Goal: Navigation & Orientation: Find specific page/section

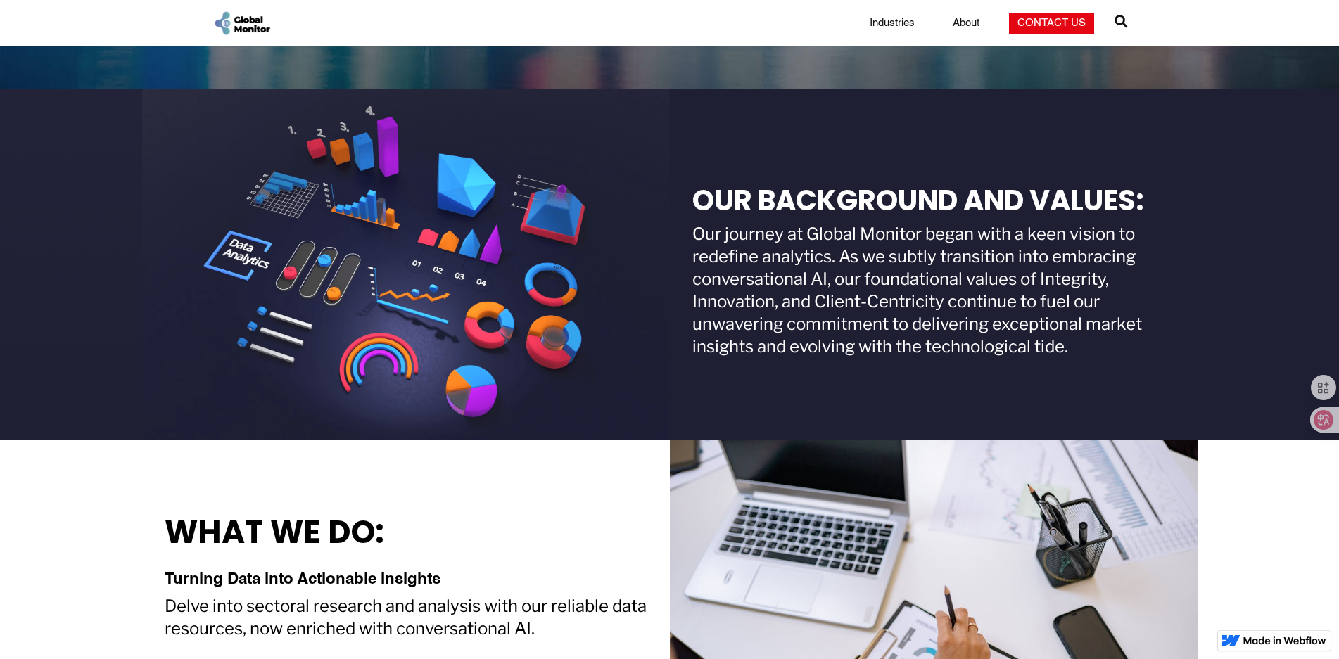
scroll to position [352, 0]
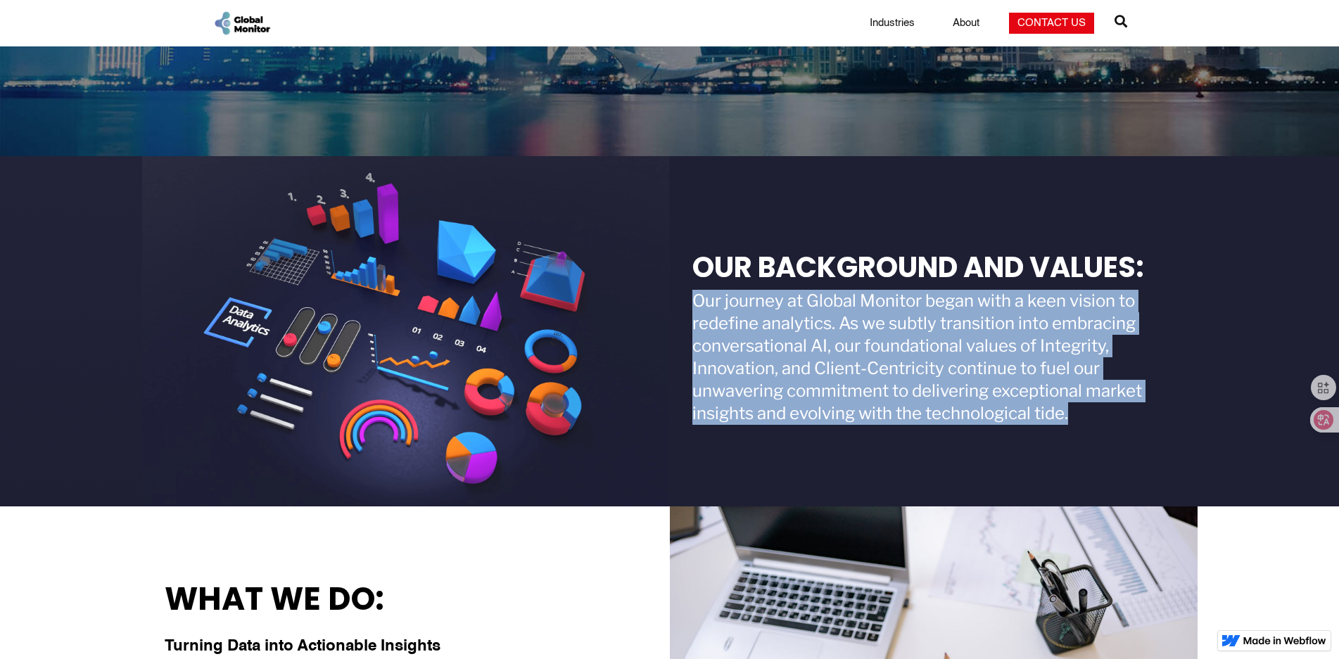
drag, startPoint x: 697, startPoint y: 303, endPoint x: 1082, endPoint y: 415, distance: 400.8
click at [1082, 415] on div "Our journey at Global Monitor began with a keen vision to redefine analytics. A…" at bounding box center [933, 357] width 483 height 135
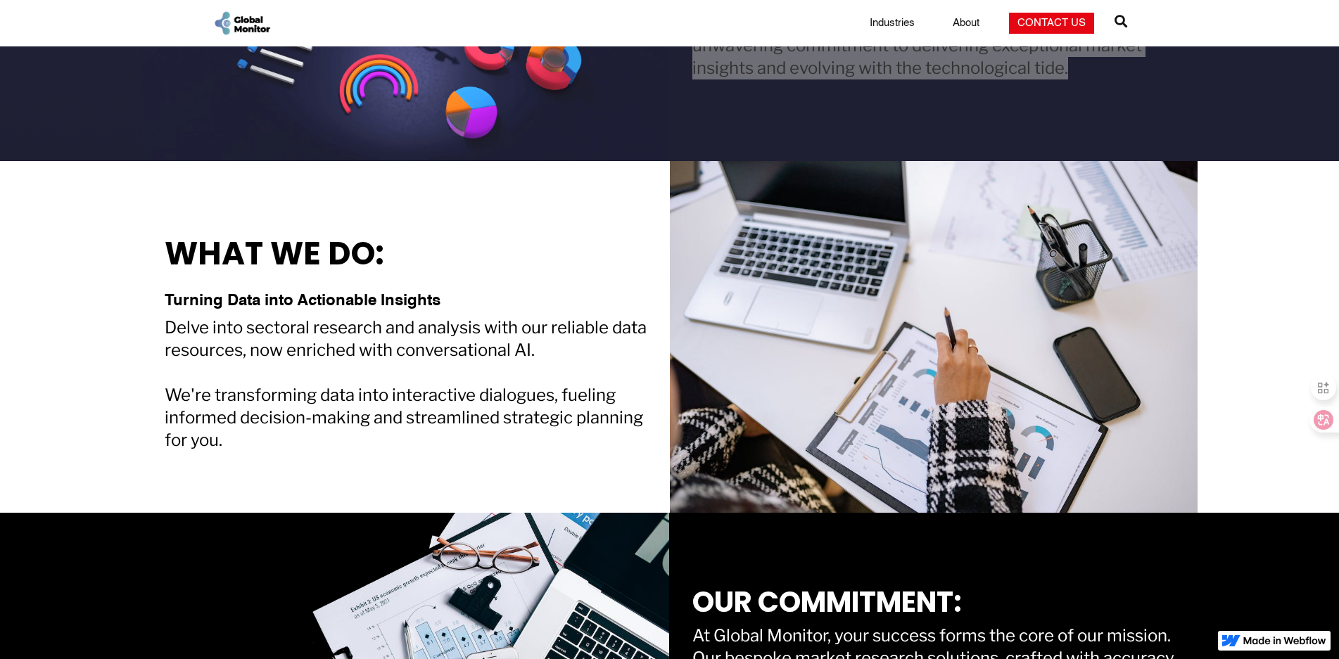
scroll to position [704, 0]
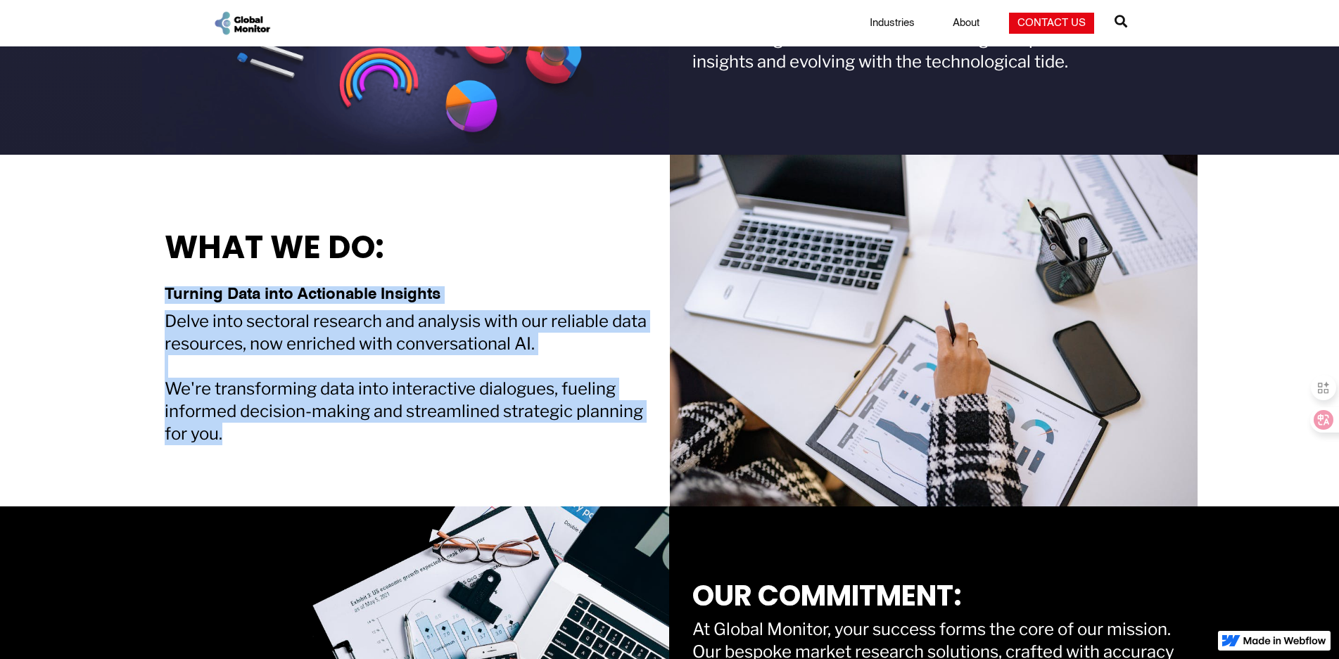
drag, startPoint x: 226, startPoint y: 436, endPoint x: 147, endPoint y: 295, distance: 161.3
click at [147, 295] on div "What We Do: Turning Data into Actionable Insights Delve into sectoral research …" at bounding box center [406, 331] width 528 height 352
click at [411, 329] on div "Delve into sectoral research and analysis with our reliable data resources, now…" at bounding box center [406, 377] width 483 height 135
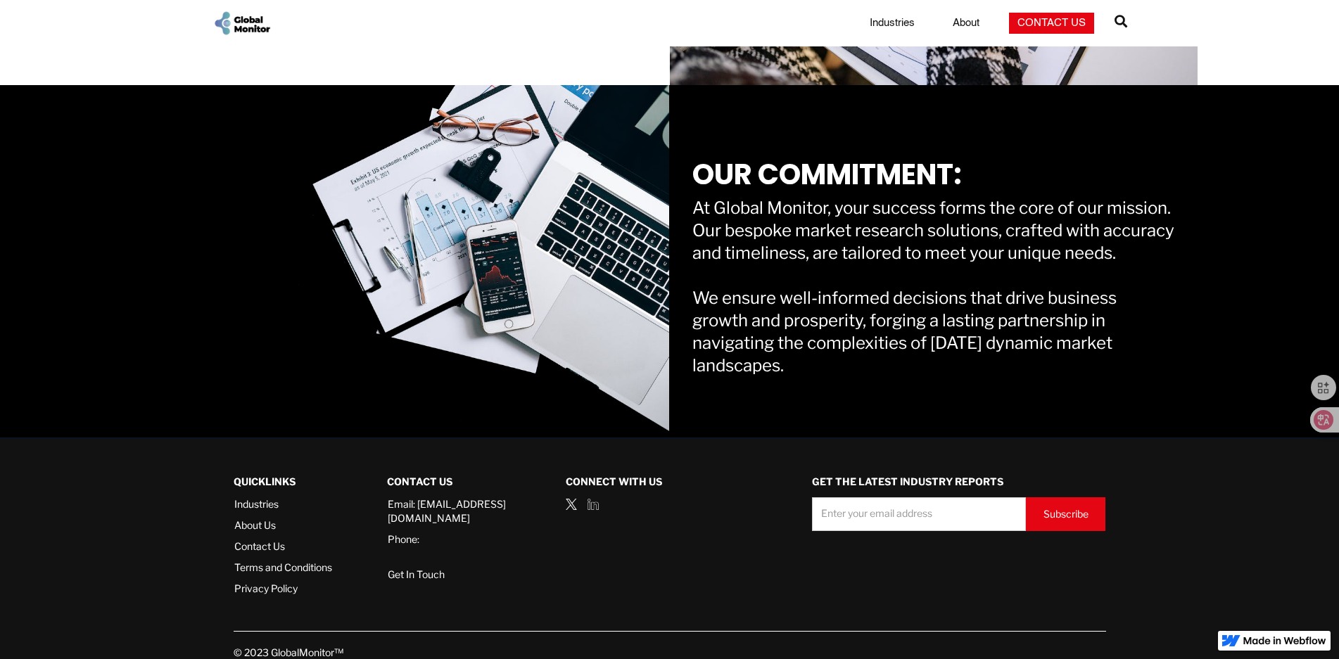
scroll to position [1126, 0]
drag, startPoint x: 798, startPoint y: 386, endPoint x: 689, endPoint y: 131, distance: 277.1
click at [689, 131] on div "OUR COMMITMENT: At Global Monitor, your success forms the core of our mission. …" at bounding box center [934, 260] width 528 height 352
click at [1015, 282] on div "At Global Monitor, your success forms the core of our mission. Our bespoke mark…" at bounding box center [933, 286] width 483 height 180
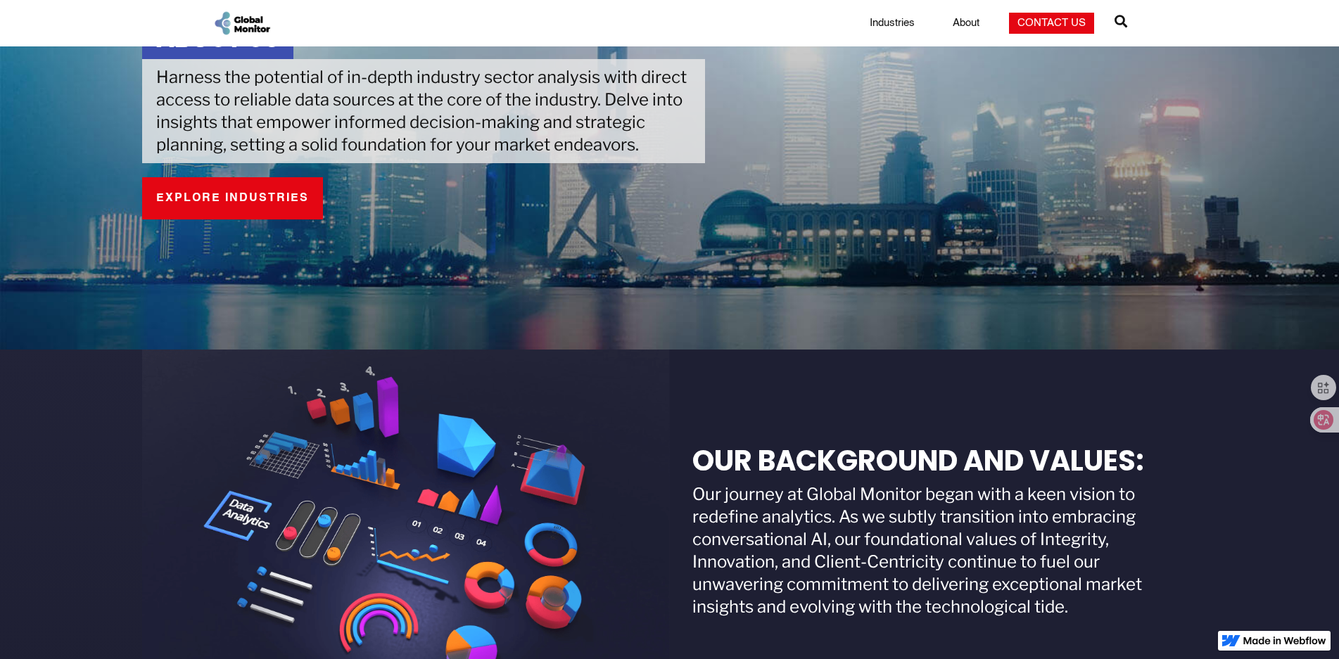
scroll to position [0, 0]
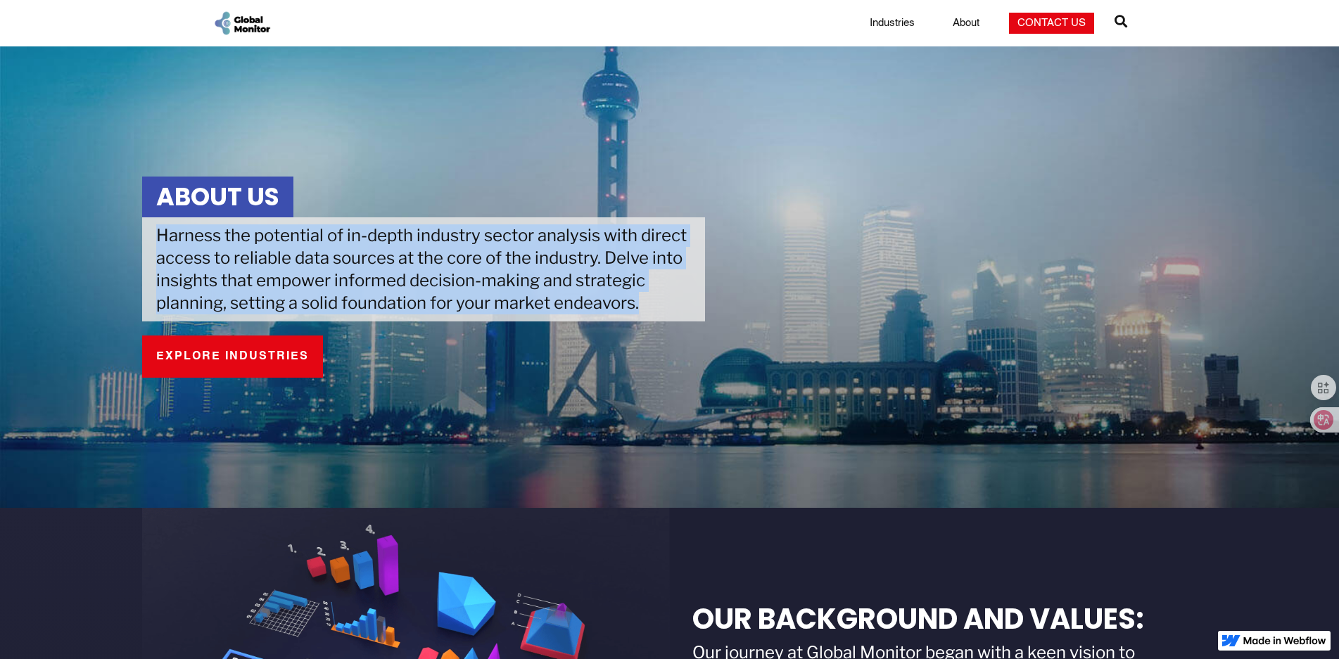
drag, startPoint x: 152, startPoint y: 236, endPoint x: 654, endPoint y: 311, distance: 507.8
click at [660, 308] on div "Harness the potential of in-depth industry sector analysis with direct access t…" at bounding box center [423, 269] width 563 height 104
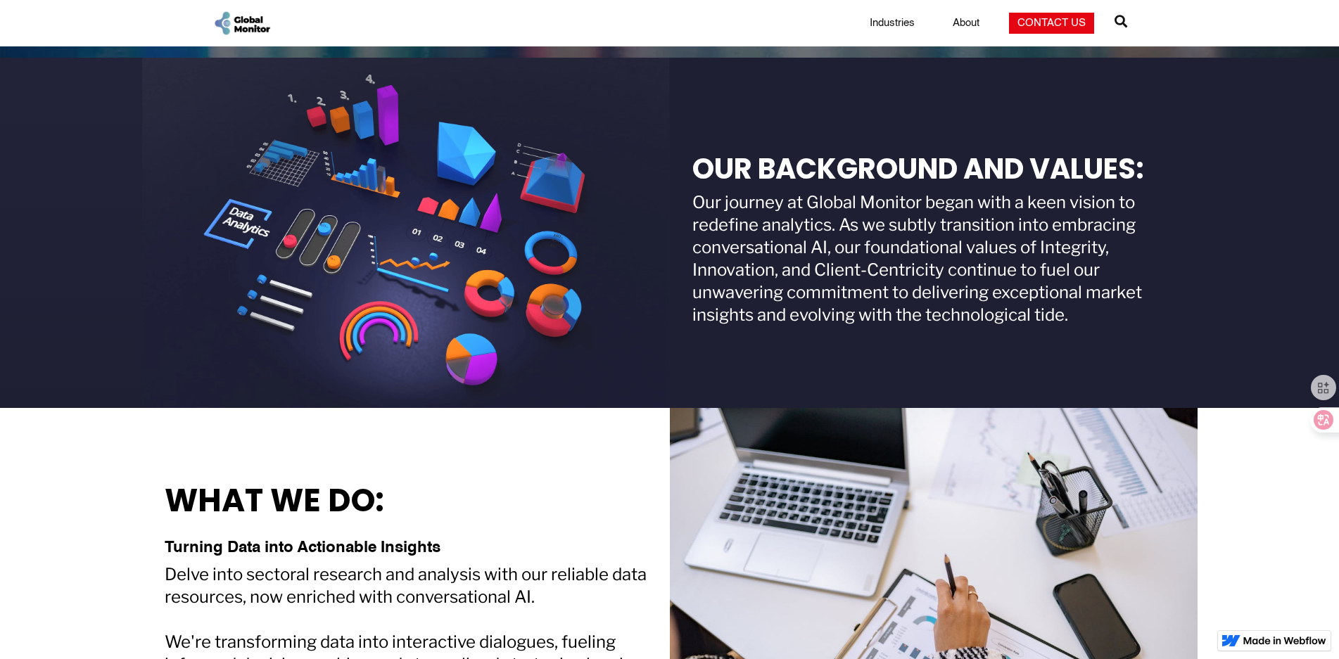
scroll to position [352, 0]
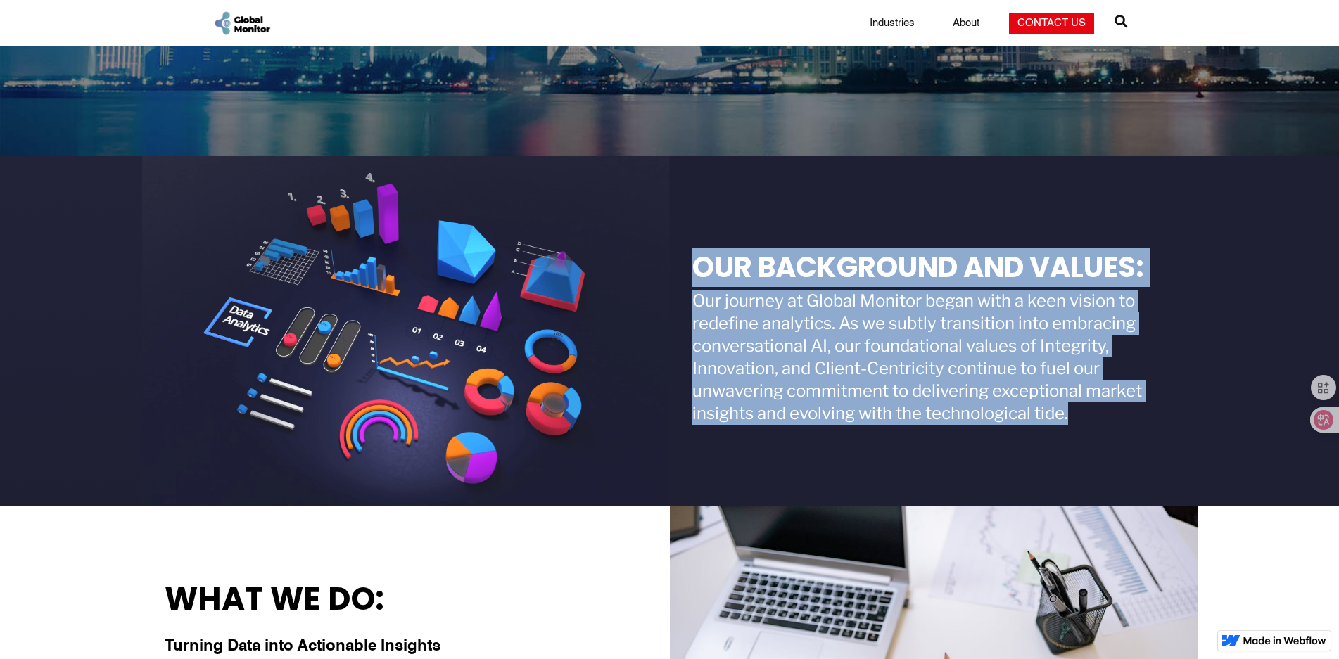
drag, startPoint x: 1072, startPoint y: 414, endPoint x: 694, endPoint y: 262, distance: 406.6
click at [694, 262] on div "Our Background and Values: Our journey at Global Monitor began with a keen visi…" at bounding box center [933, 331] width 483 height 187
click at [982, 394] on div "Our journey at Global Monitor began with a keen vision to redefine analytics. A…" at bounding box center [933, 357] width 483 height 135
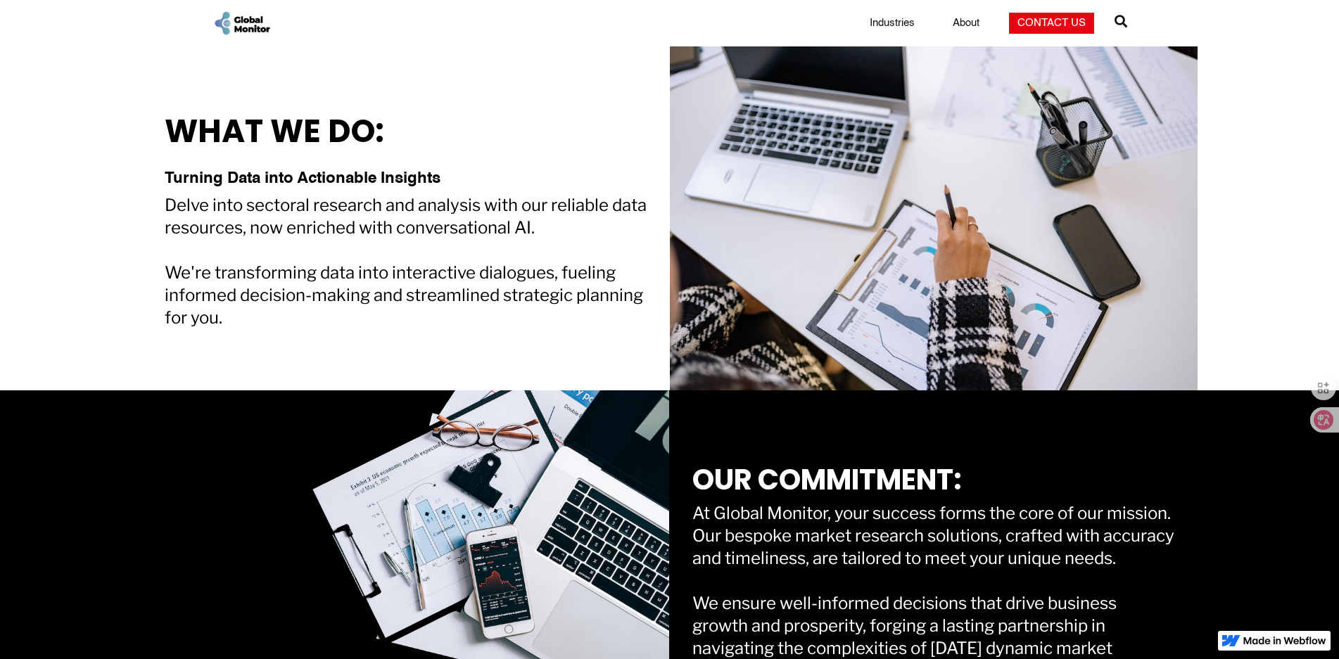
scroll to position [844, 0]
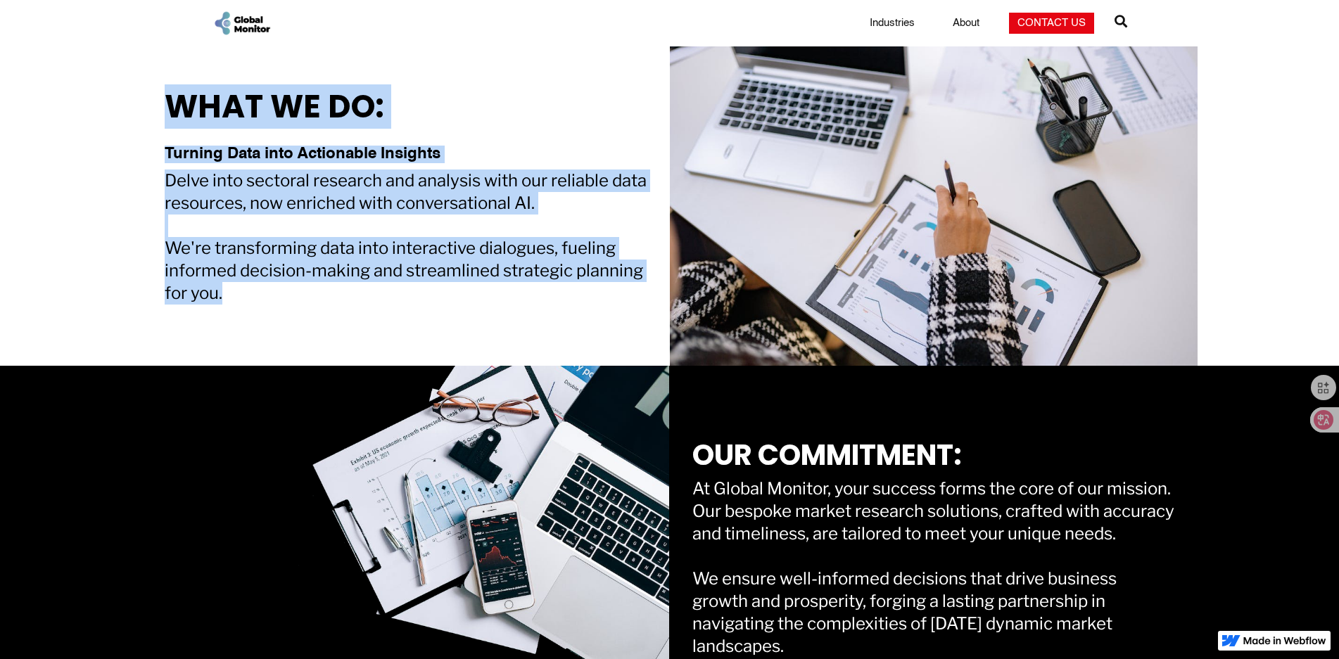
drag, startPoint x: 239, startPoint y: 303, endPoint x: 160, endPoint y: 95, distance: 222.7
click at [160, 95] on div "What We Do: Turning Data into Actionable Insights Delve into sectoral research …" at bounding box center [406, 190] width 528 height 352
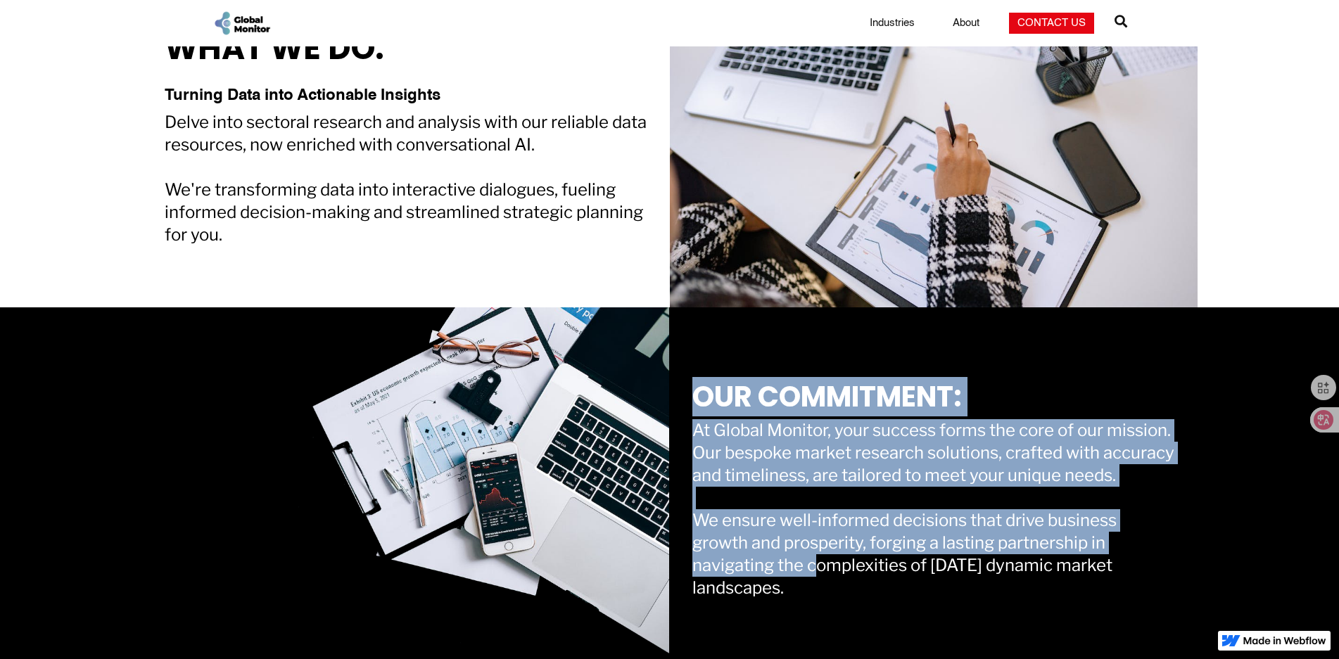
scroll to position [1055, 0]
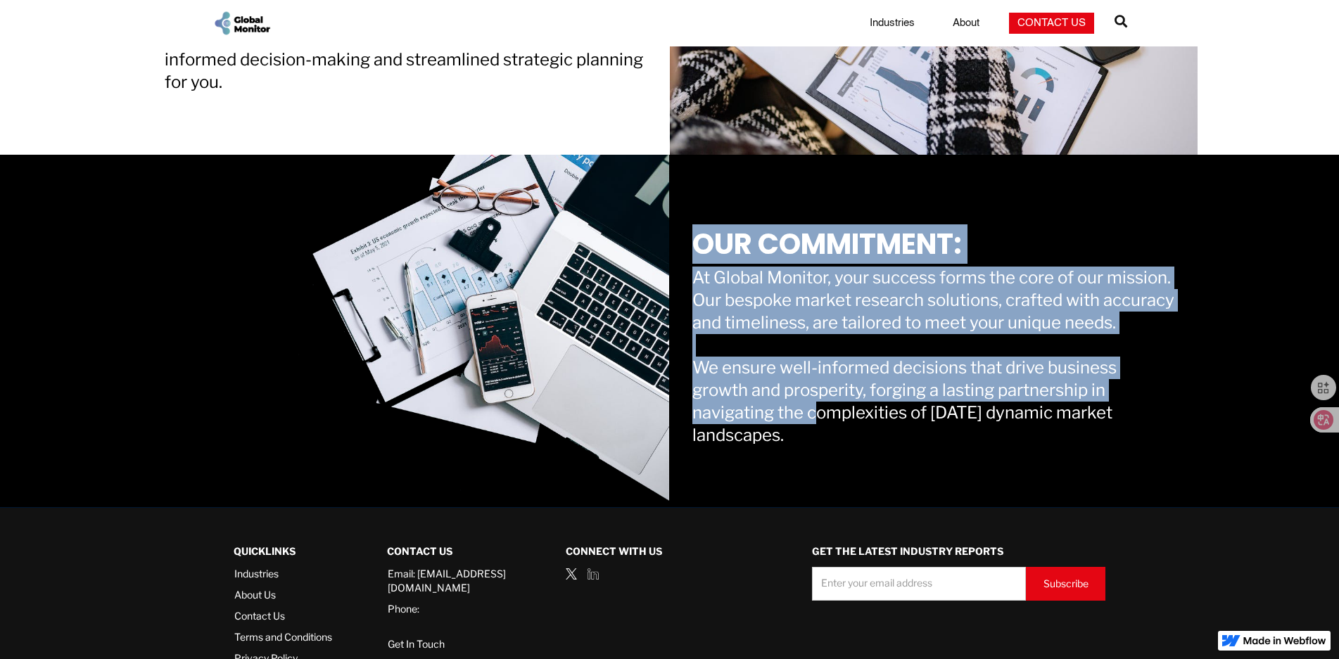
drag, startPoint x: 698, startPoint y: 446, endPoint x: 856, endPoint y: 455, distance: 157.9
click at [856, 447] on div "OUR COMMITMENT: At Global Monitor, your success forms the core of our mission. …" at bounding box center [933, 331] width 483 height 232
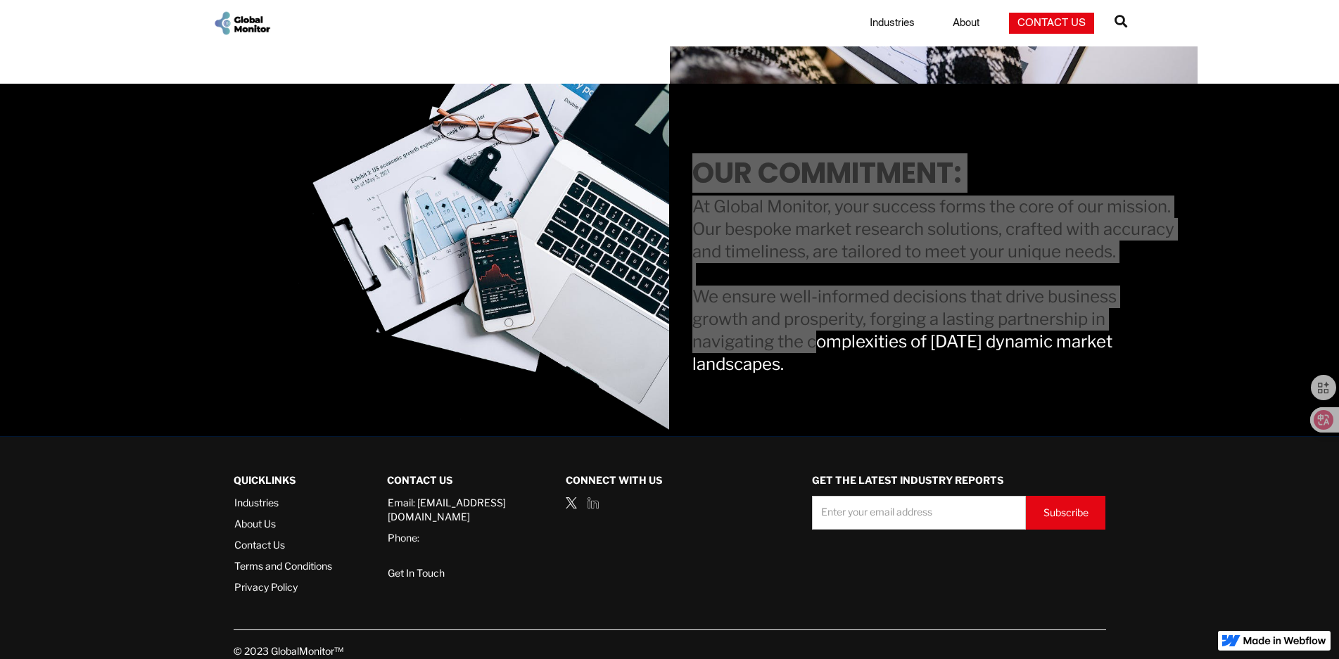
scroll to position [1140, 0]
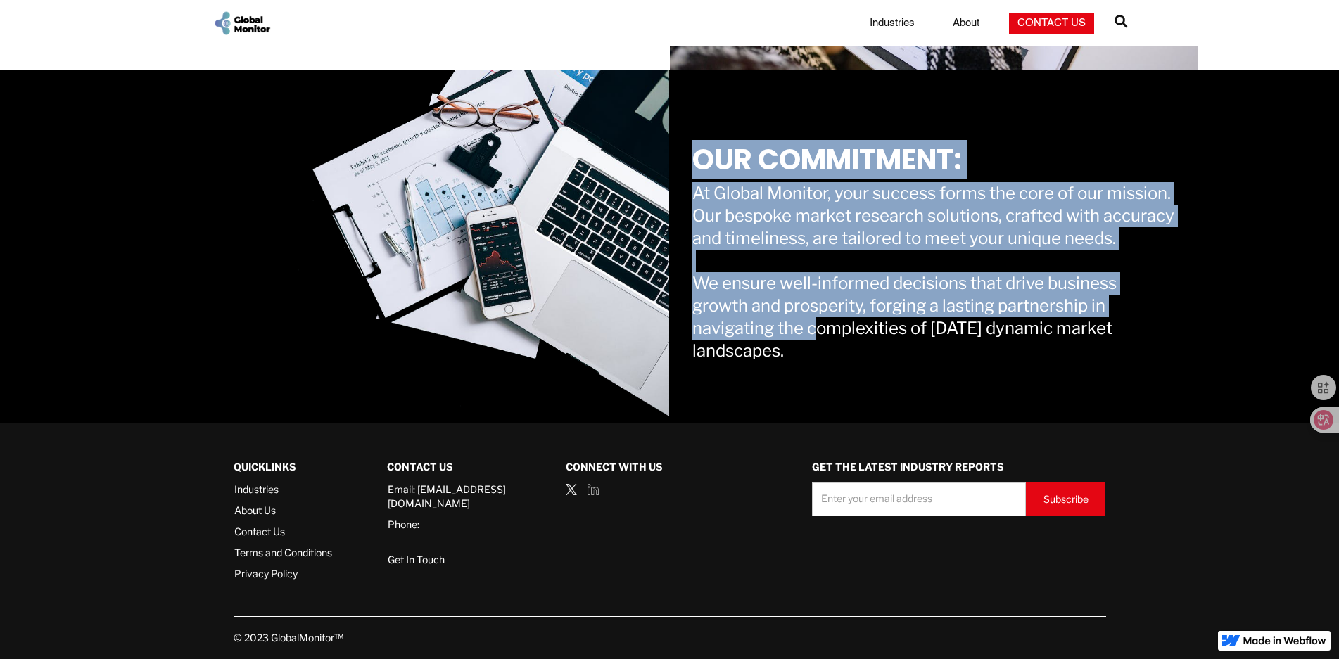
click at [262, 510] on link "About Us" at bounding box center [283, 511] width 98 height 14
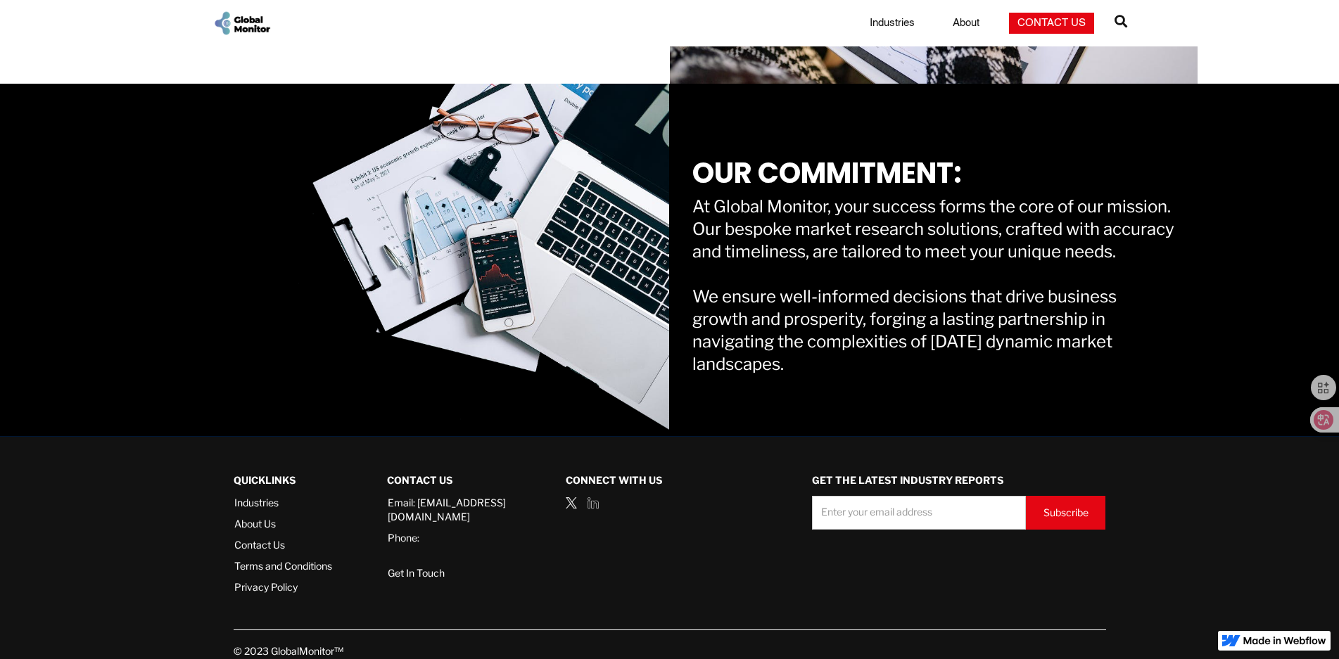
scroll to position [1140, 0]
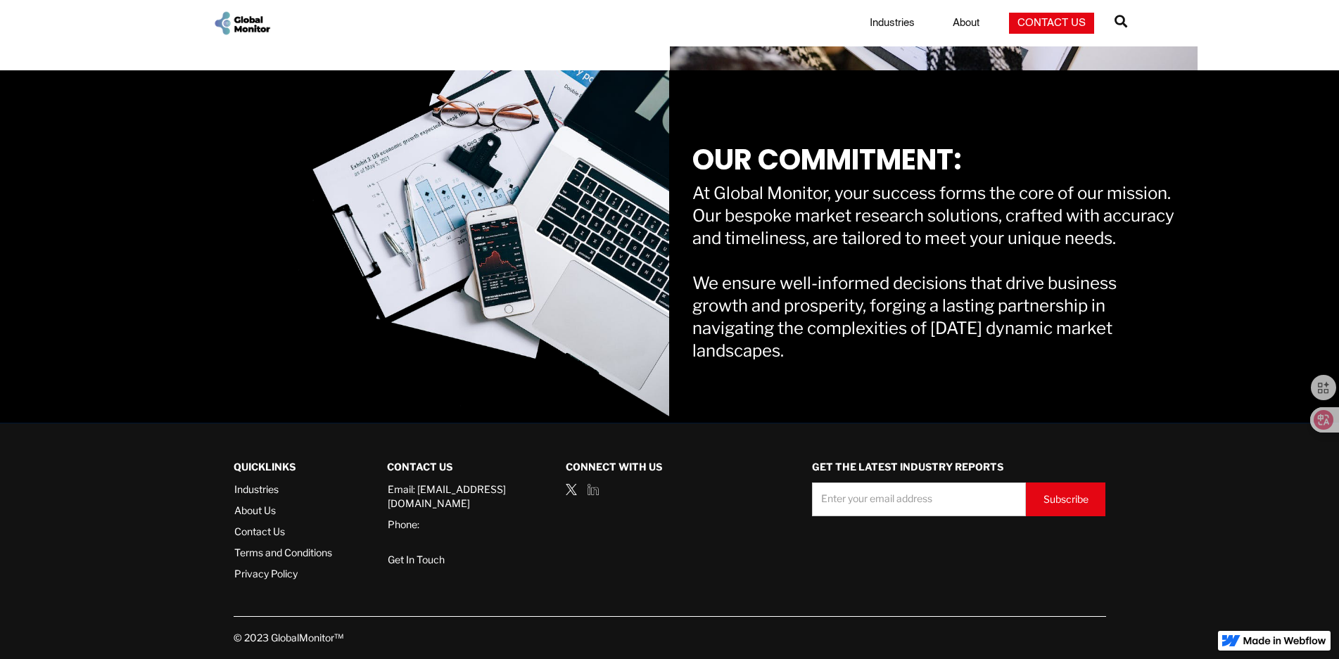
click at [254, 511] on link "About Us" at bounding box center [283, 511] width 98 height 14
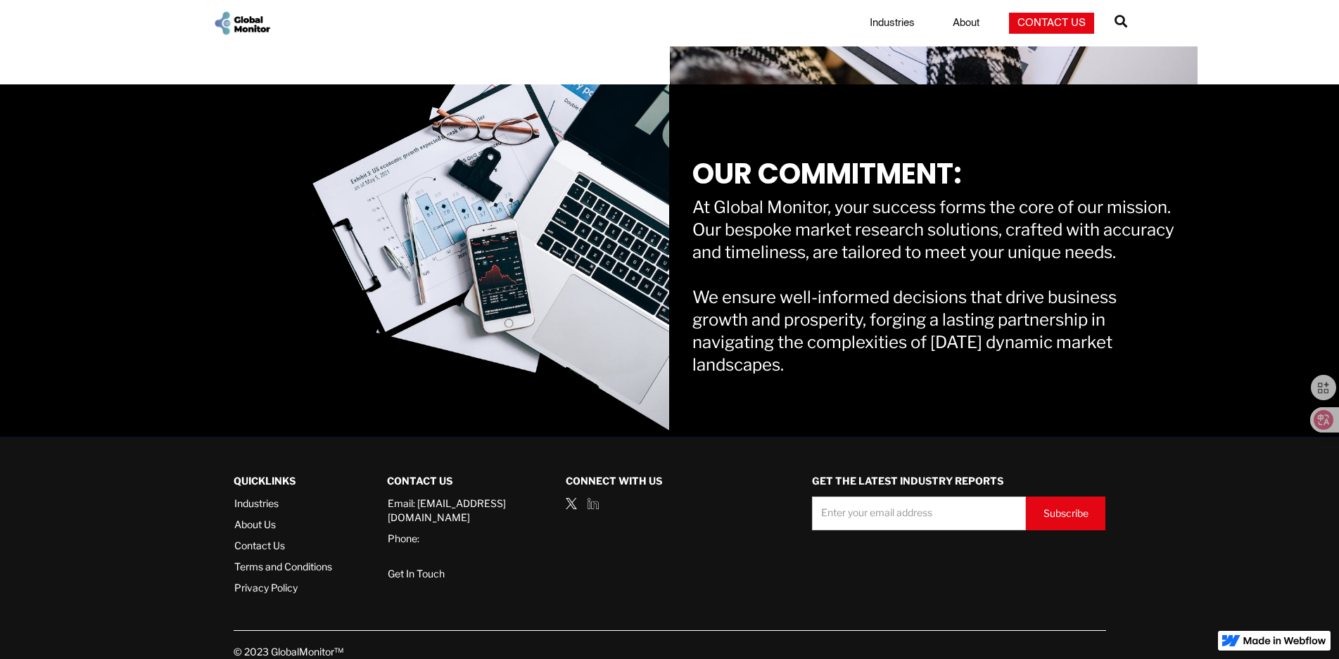
scroll to position [1140, 0]
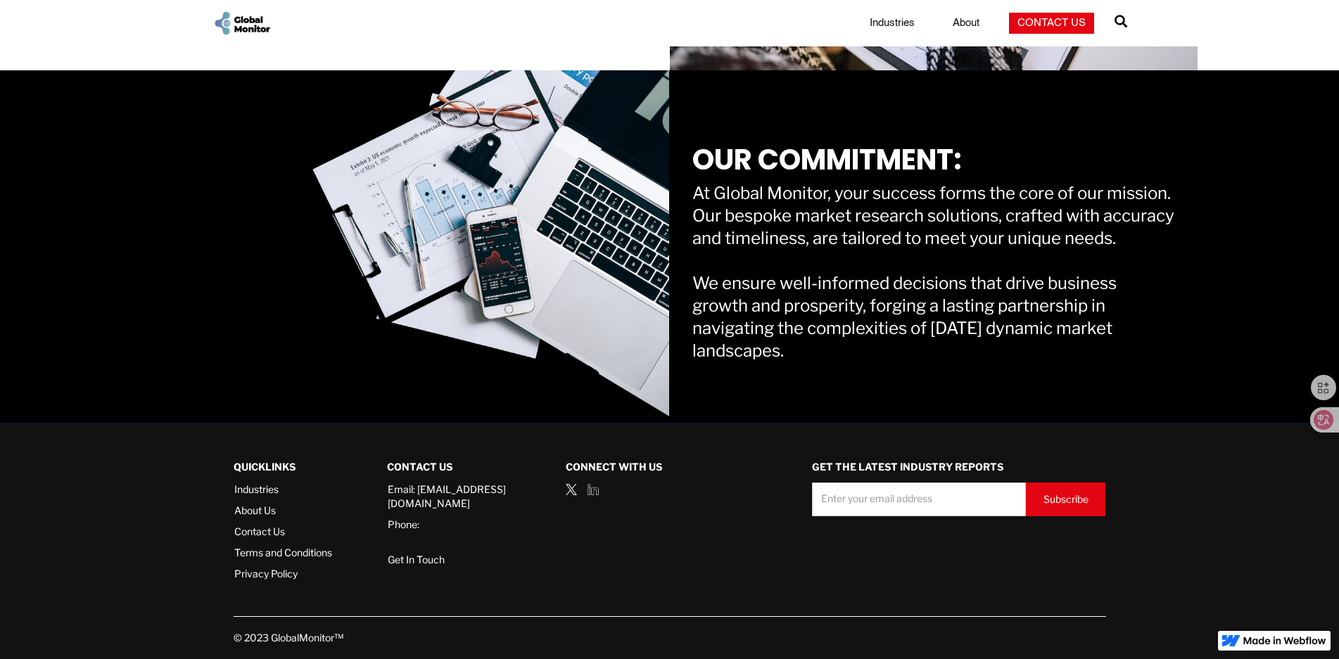
click at [266, 510] on link "About Us" at bounding box center [283, 511] width 98 height 14
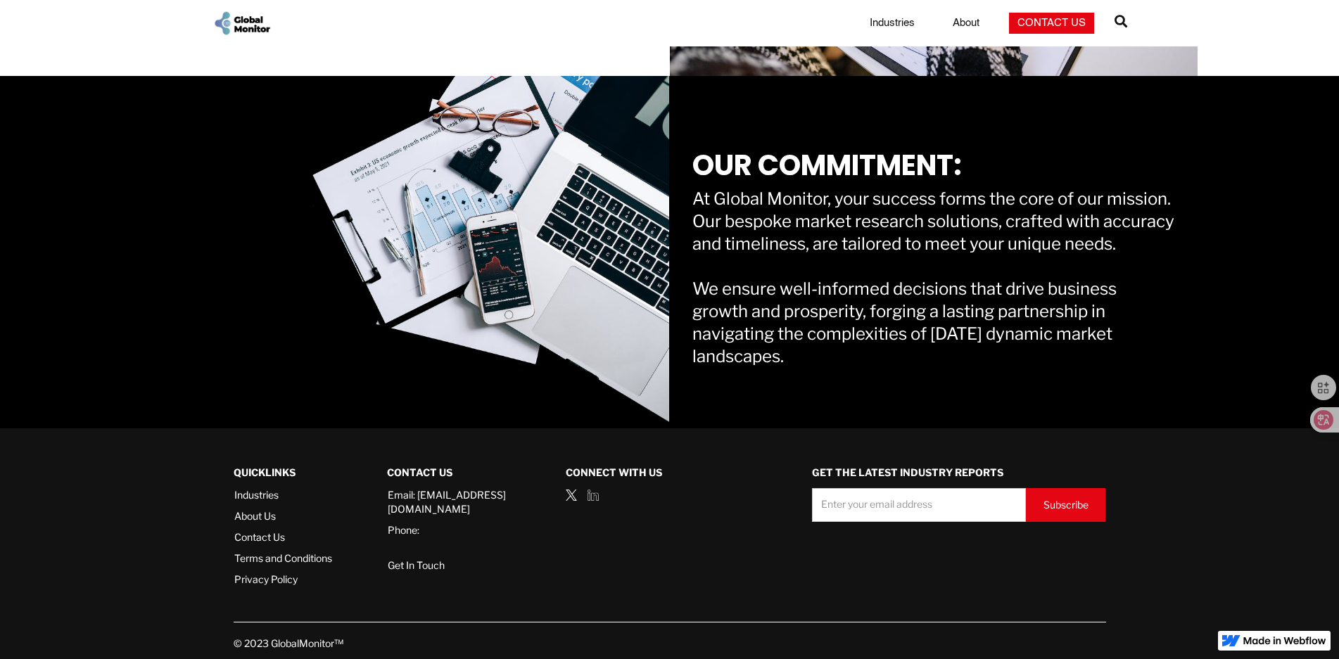
scroll to position [1140, 0]
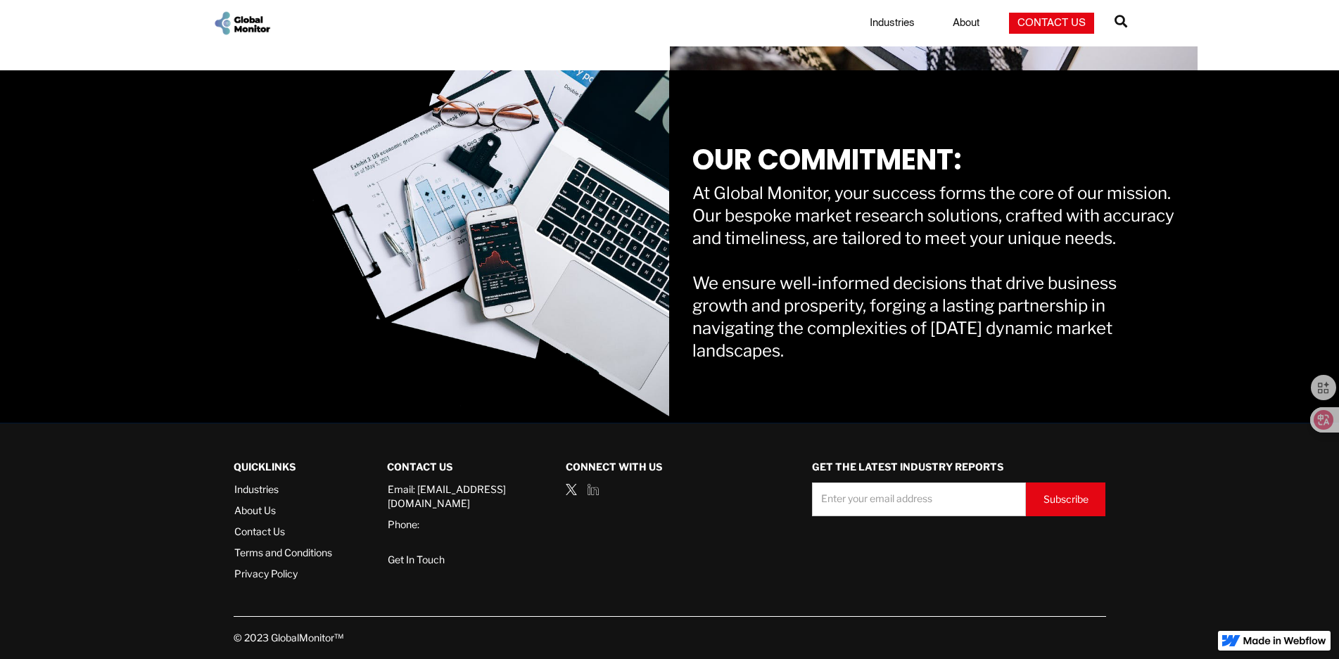
click at [881, 21] on link "Industries" at bounding box center [892, 23] width 62 height 14
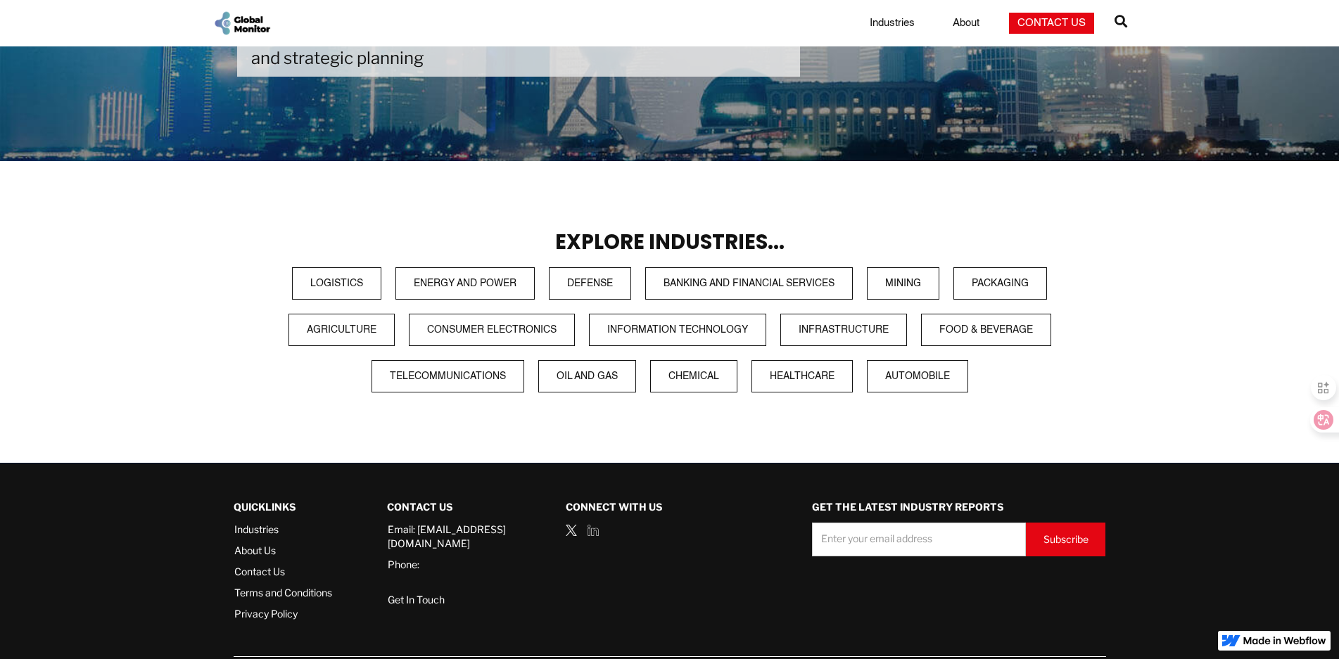
scroll to position [254, 0]
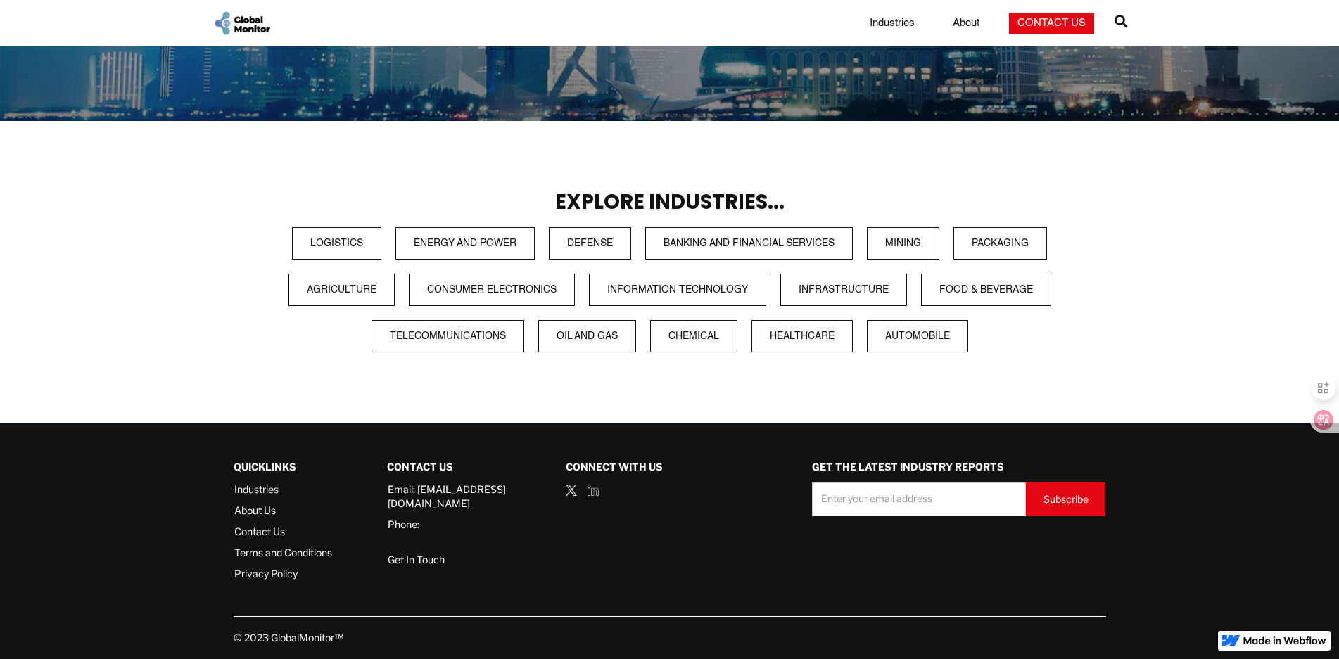
click at [955, 24] on link "About" at bounding box center [966, 23] width 44 height 14
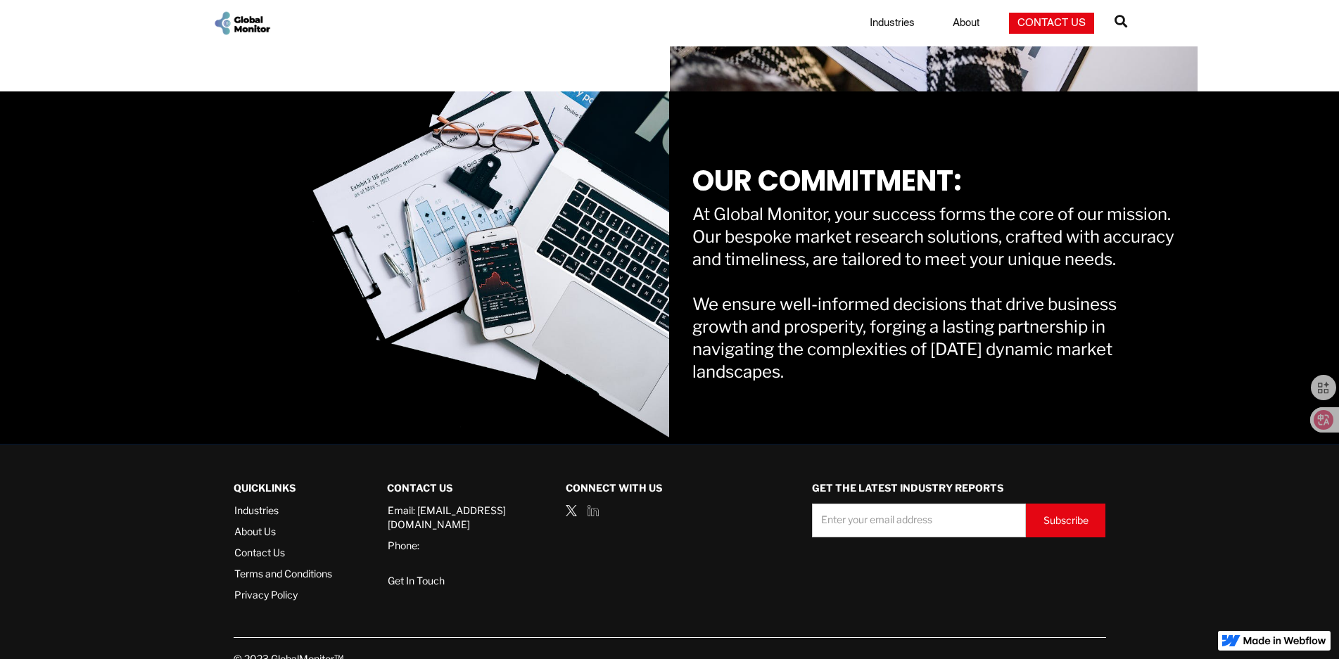
scroll to position [1069, 0]
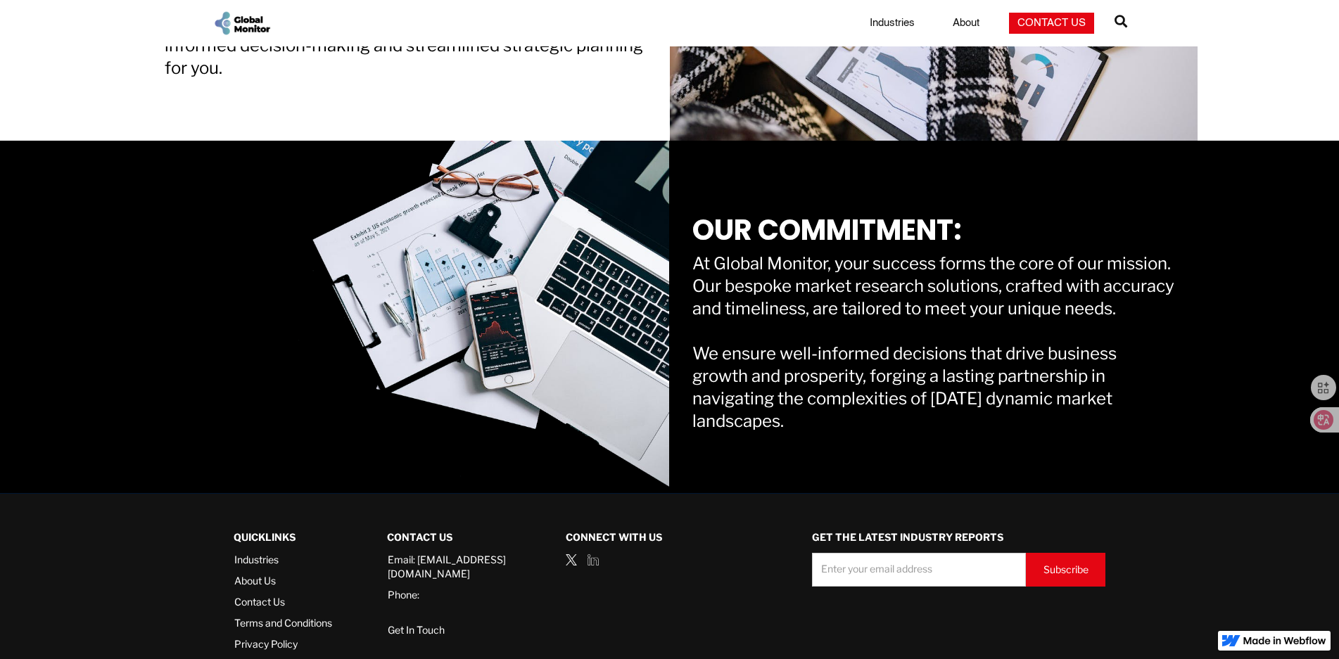
drag, startPoint x: 801, startPoint y: 430, endPoint x: 697, endPoint y: 221, distance: 233.5
click at [697, 221] on div "OUR COMMITMENT: At Global Monitor, your success forms the core of our mission. …" at bounding box center [933, 317] width 483 height 232
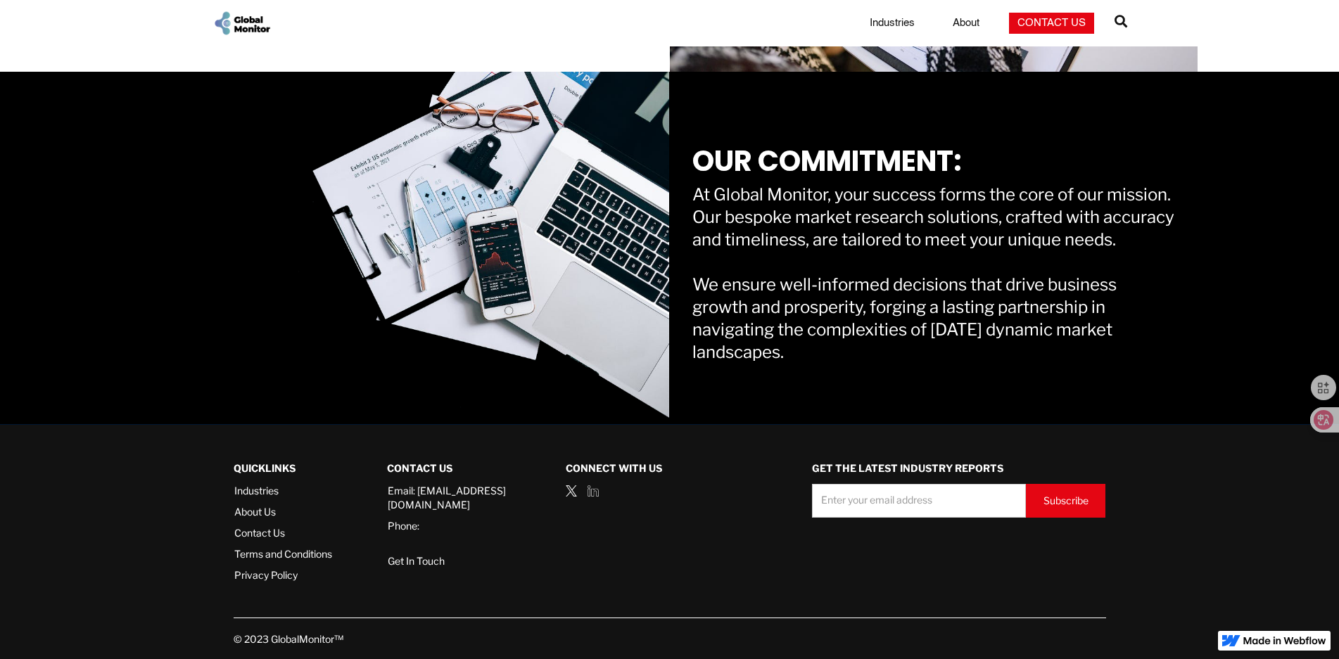
scroll to position [1140, 0]
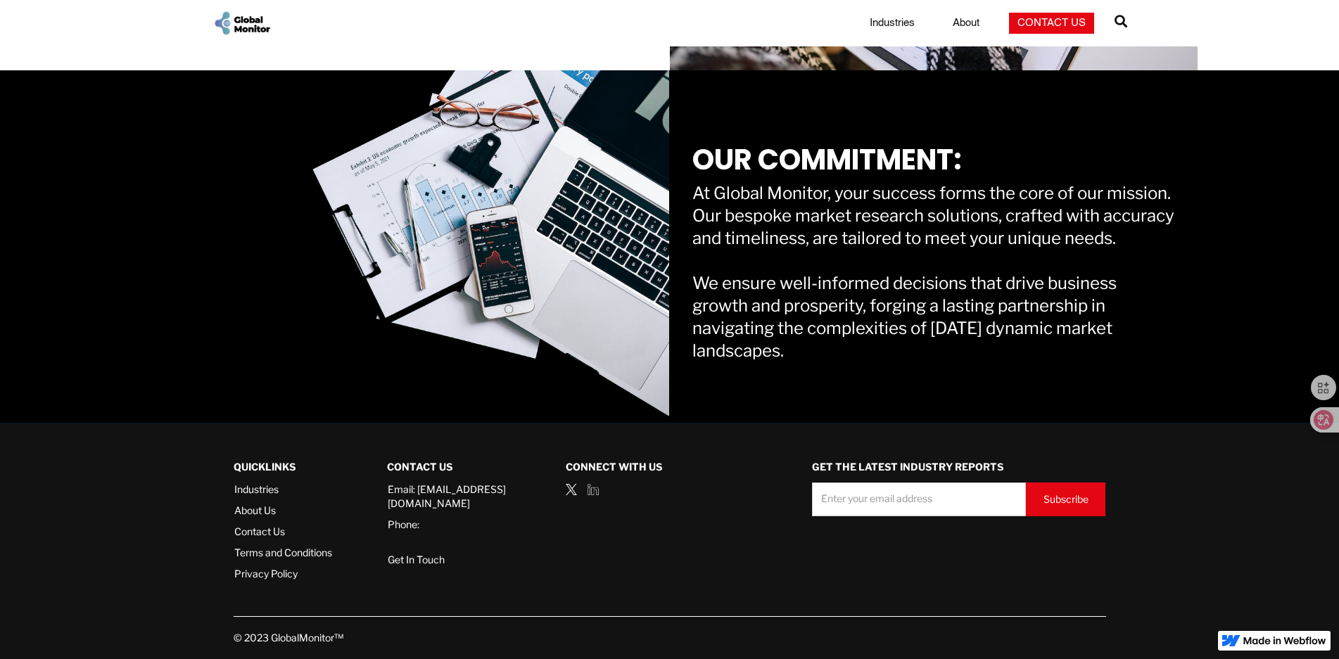
click at [517, 585] on div "Contact Us Email: hello@globalmonitor.us Phone: Get In Touch Connect with us" at bounding box center [456, 520] width 138 height 136
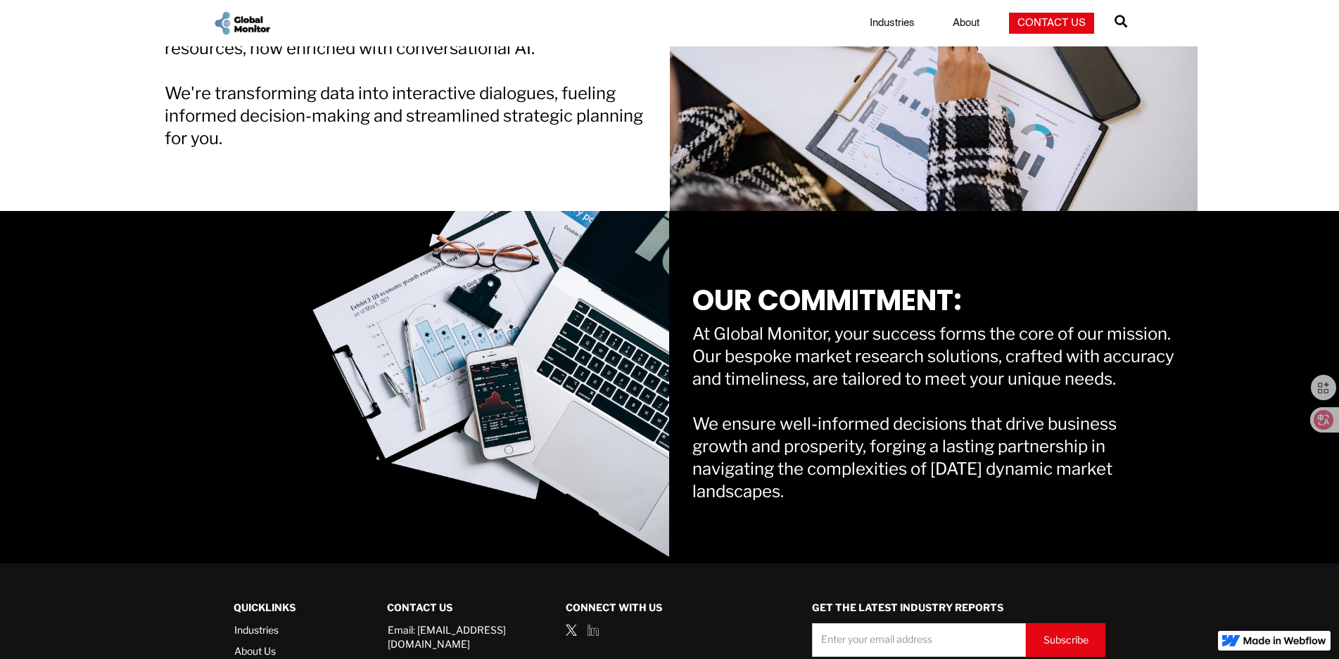
scroll to position [929, 0]
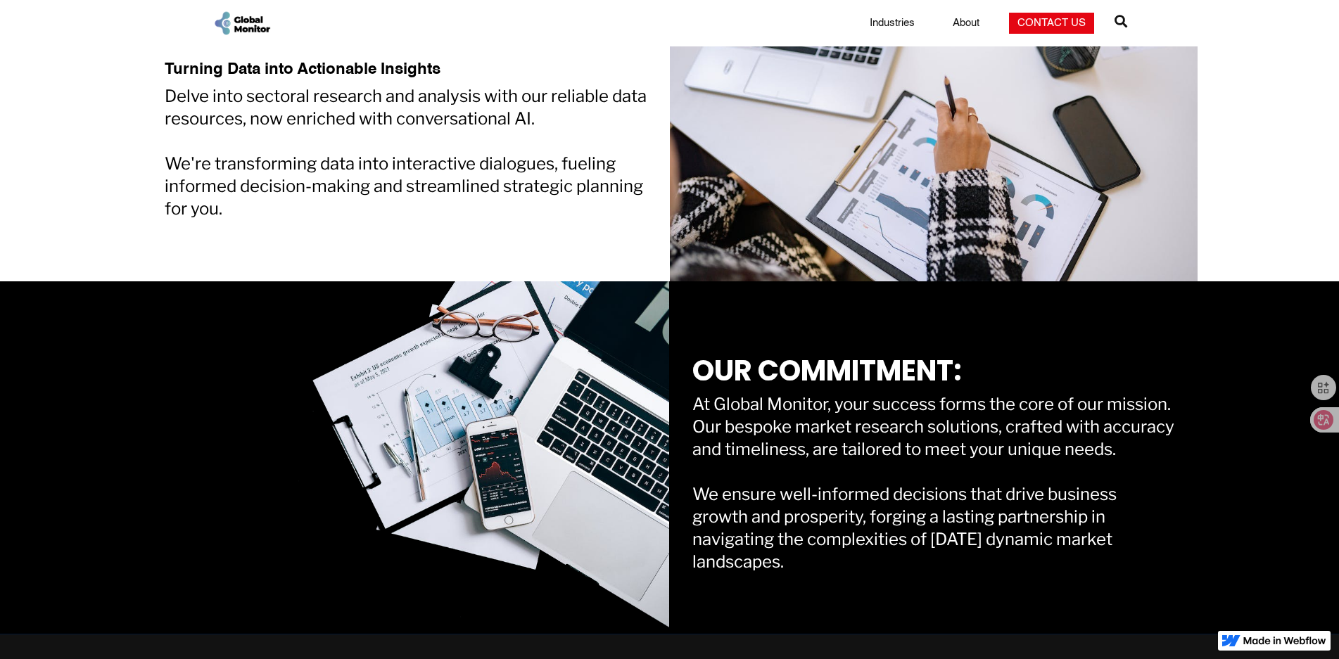
drag, startPoint x: 792, startPoint y: 579, endPoint x: 697, endPoint y: 362, distance: 236.6
click at [697, 362] on div "OUR COMMITMENT: At Global Monitor, your success forms the core of our mission. …" at bounding box center [933, 457] width 483 height 232
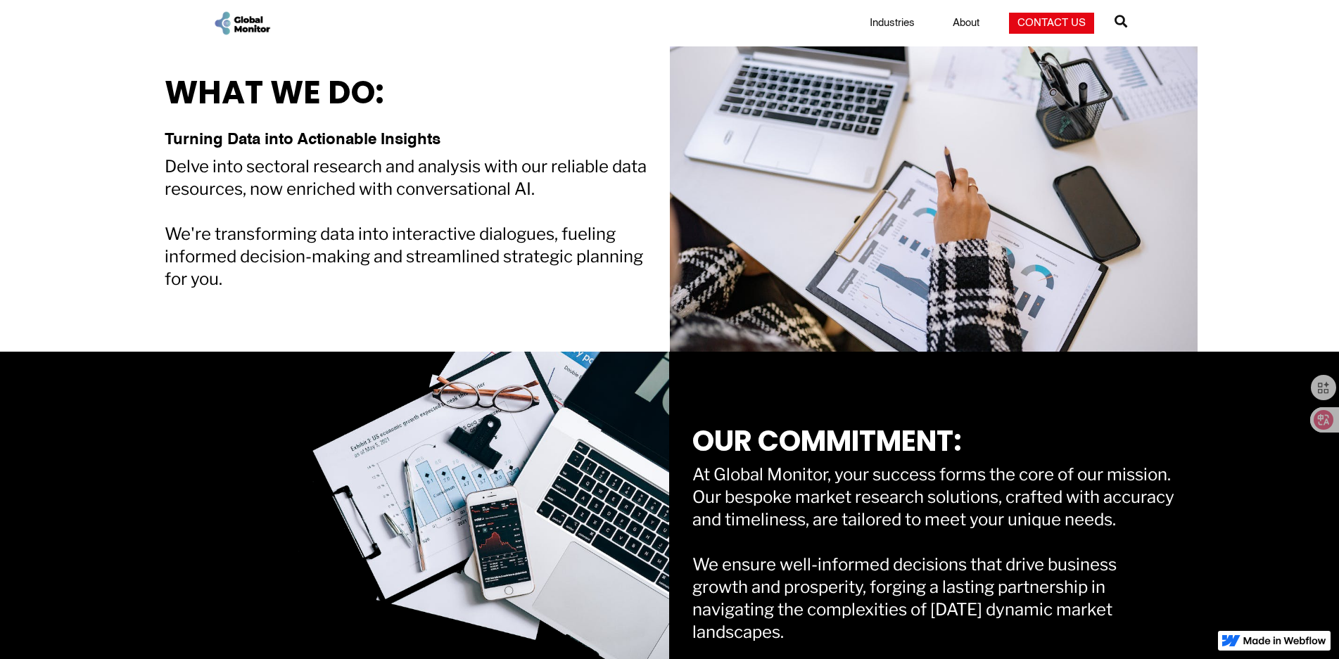
click at [434, 269] on div "Delve into sectoral research and analysis with our reliable data resources, now…" at bounding box center [406, 222] width 483 height 135
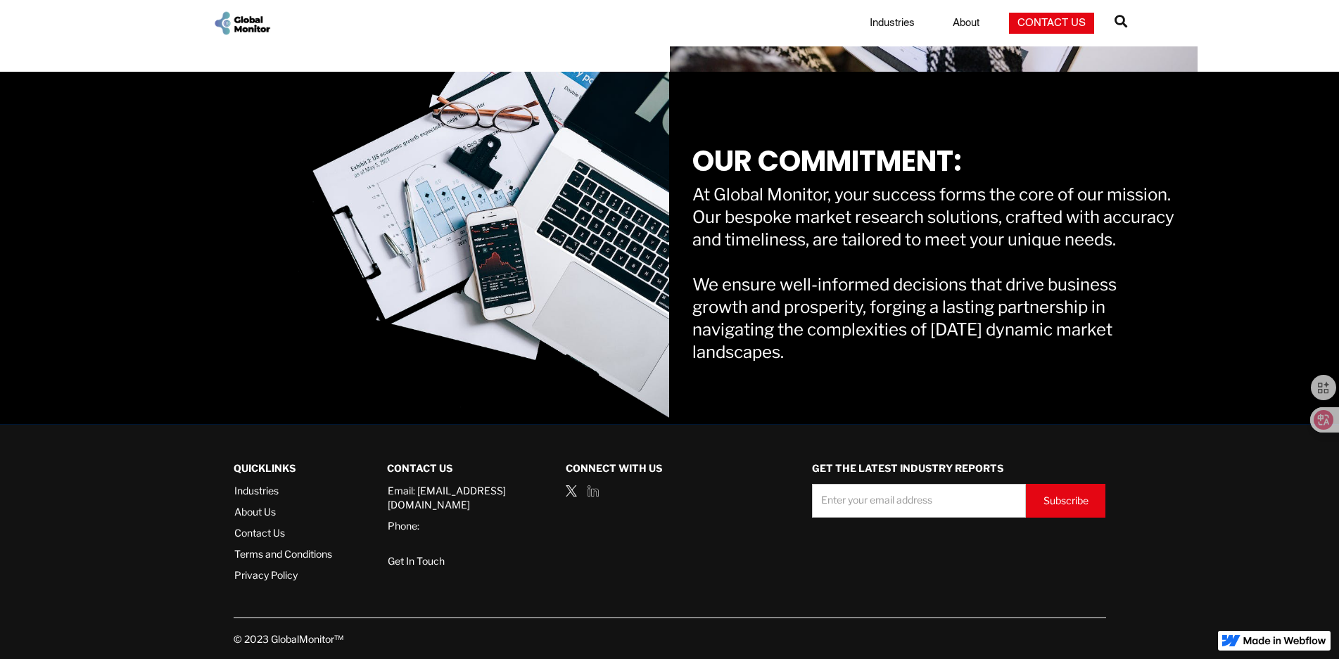
scroll to position [1140, 0]
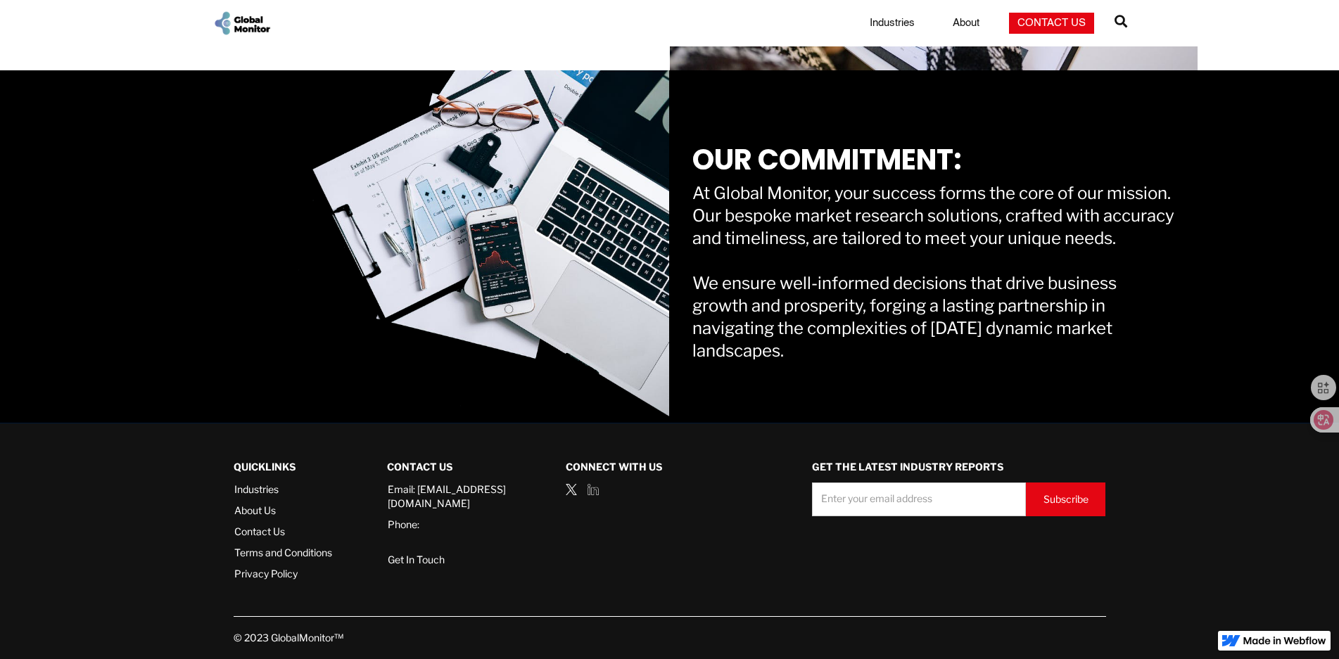
click at [248, 516] on link "About Us" at bounding box center [283, 511] width 98 height 14
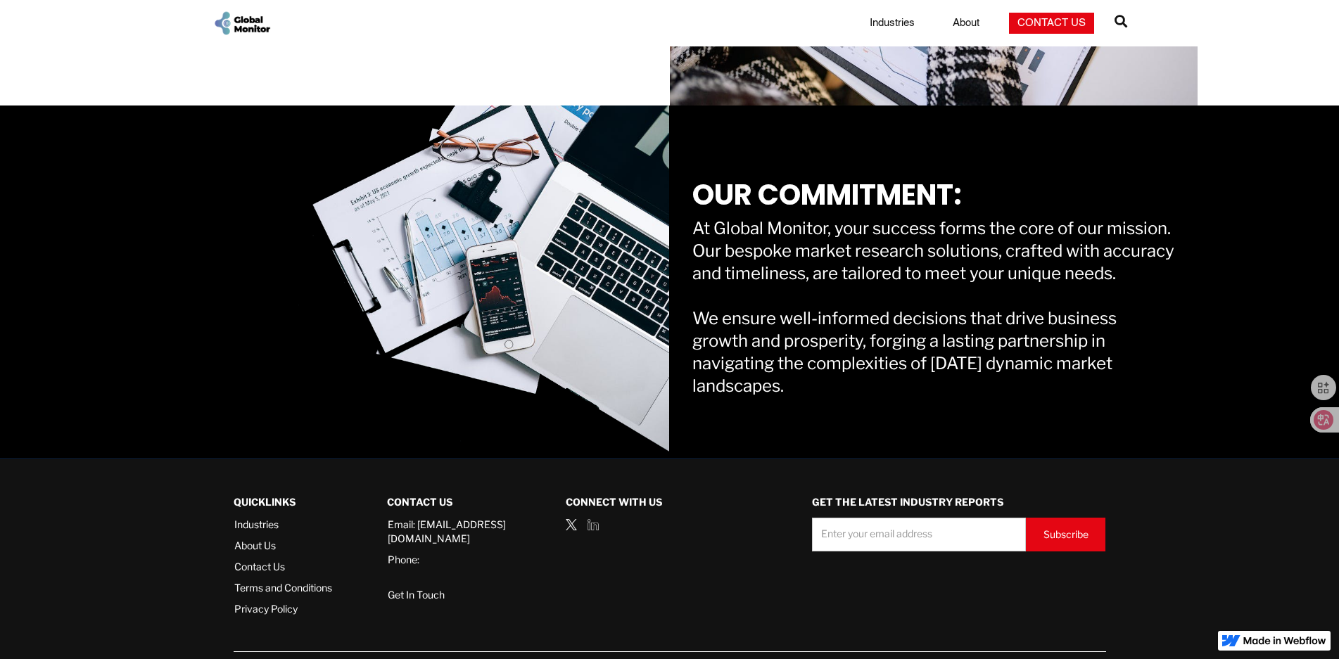
scroll to position [1069, 0]
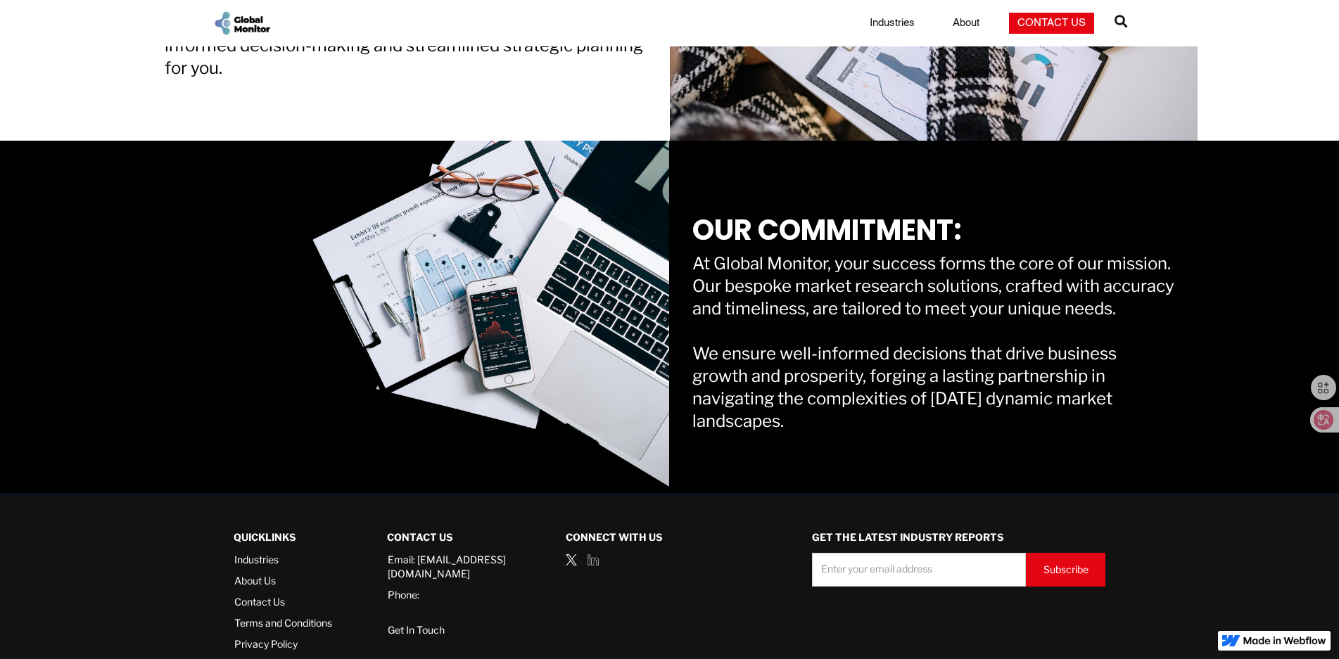
drag, startPoint x: 792, startPoint y: 366, endPoint x: 698, endPoint y: 203, distance: 187.9
click at [698, 203] on div "OUR COMMITMENT: At Global Monitor, your success forms the core of our mission. …" at bounding box center [933, 317] width 483 height 232
click at [1000, 362] on div "At Global Monitor, your success forms the core of our mission. Our bespoke mark…" at bounding box center [933, 343] width 483 height 180
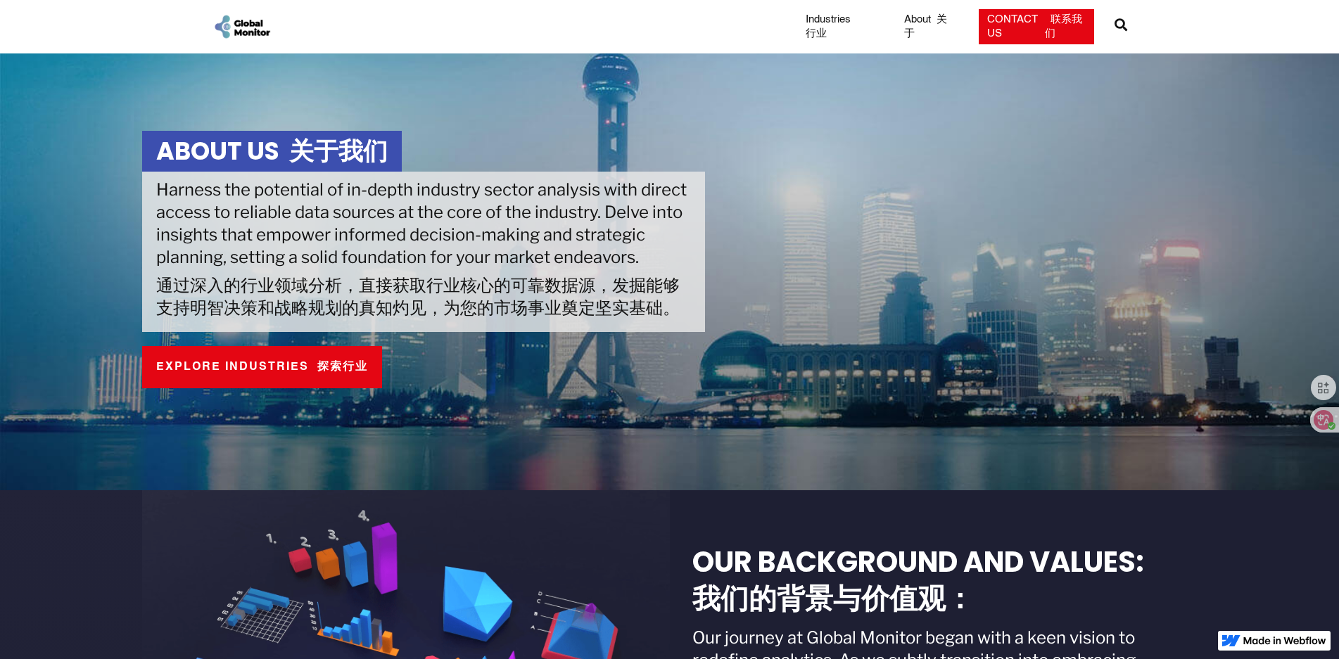
scroll to position [0, 0]
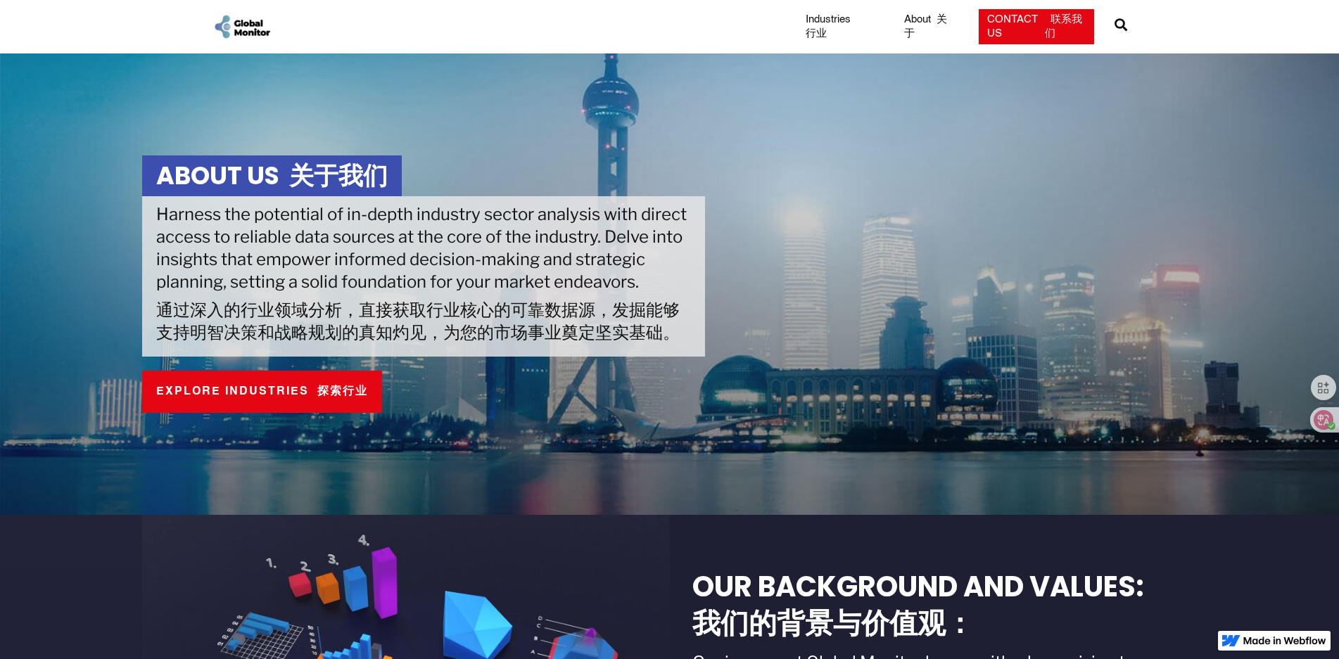
click at [918, 23] on link "About 关于" at bounding box center [927, 27] width 62 height 28
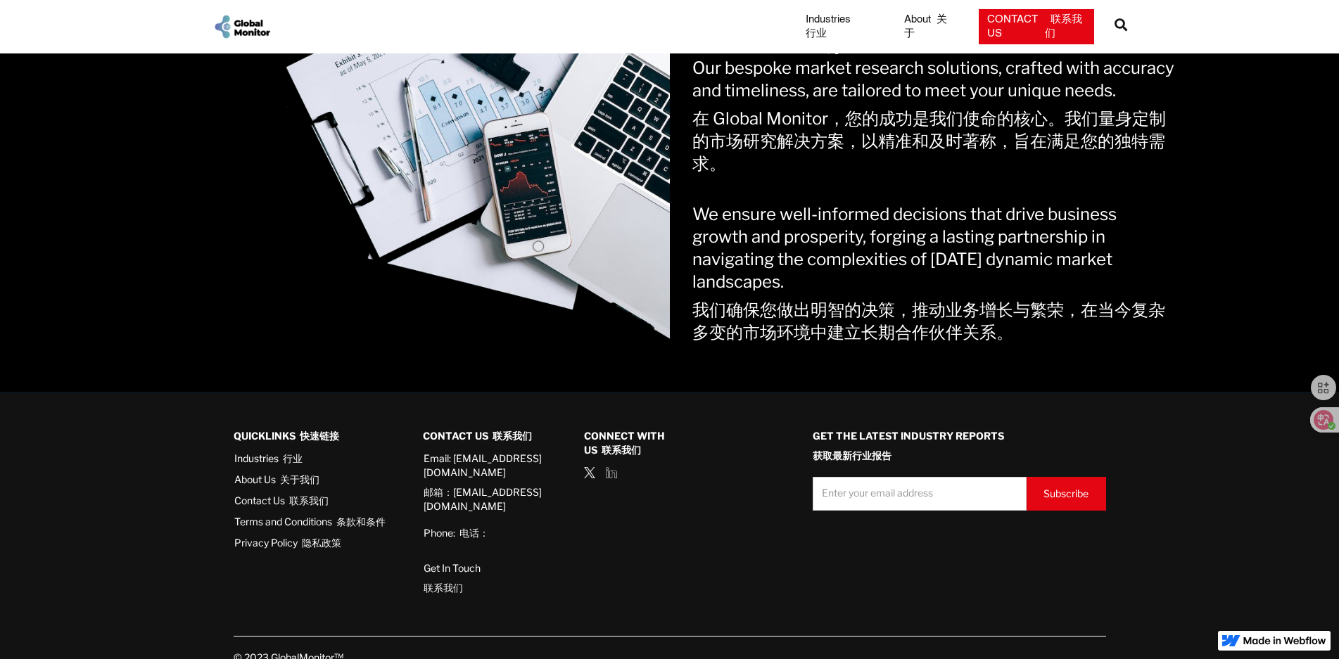
scroll to position [1459, 0]
